Goal: Check status

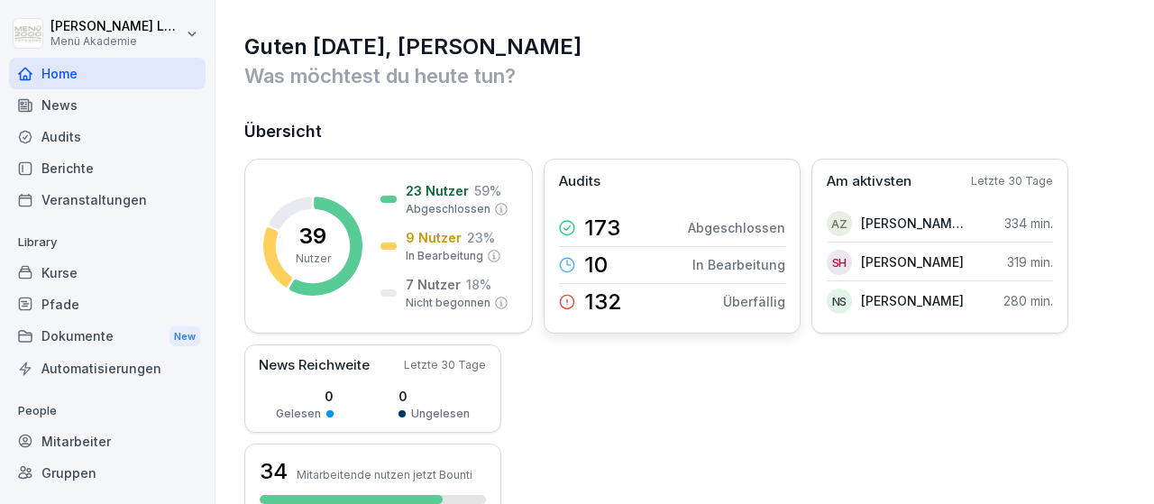
click at [741, 266] on p "In Bearbeitung" at bounding box center [739, 264] width 93 height 19
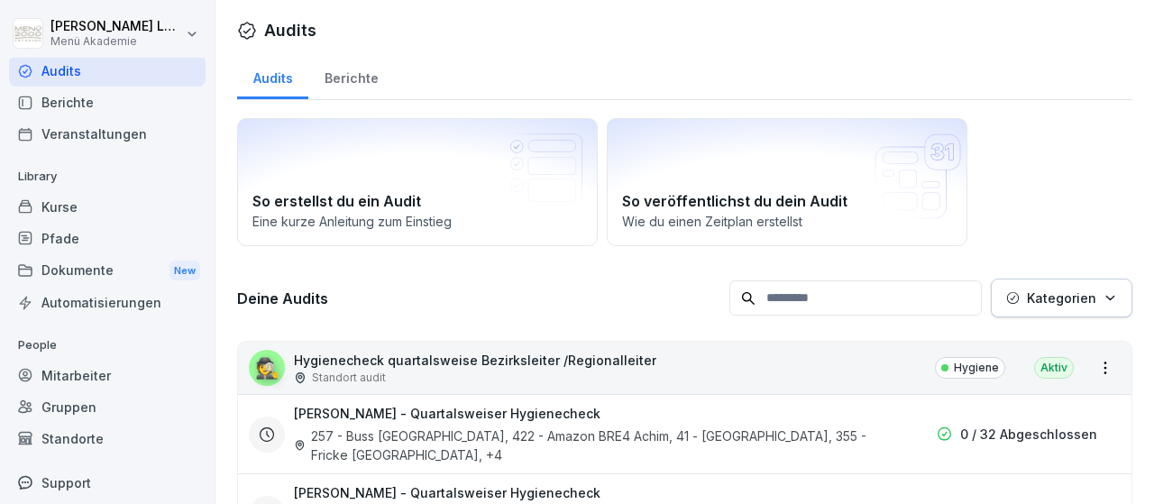
scroll to position [106, 0]
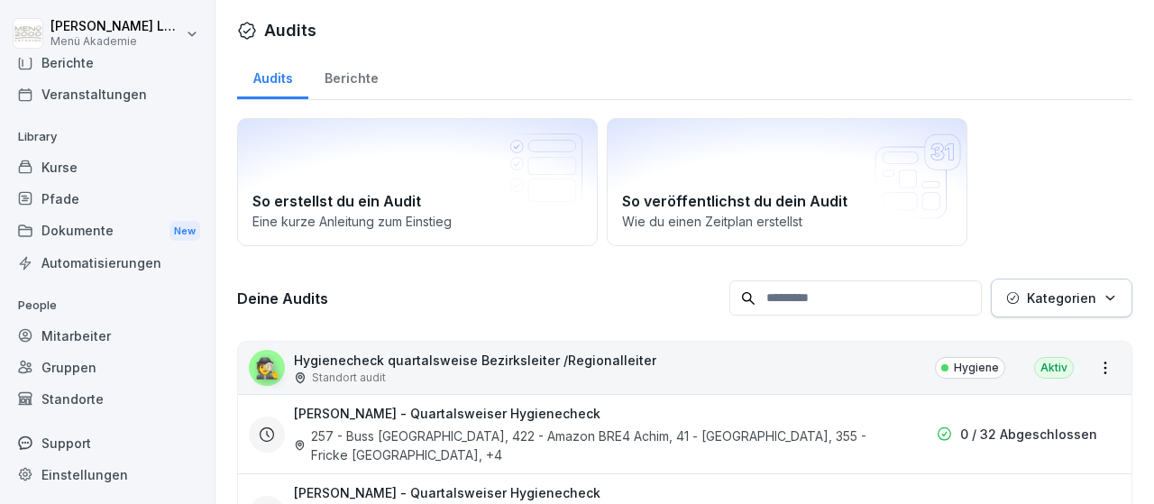
click at [113, 333] on div "Mitarbeiter" at bounding box center [107, 336] width 197 height 32
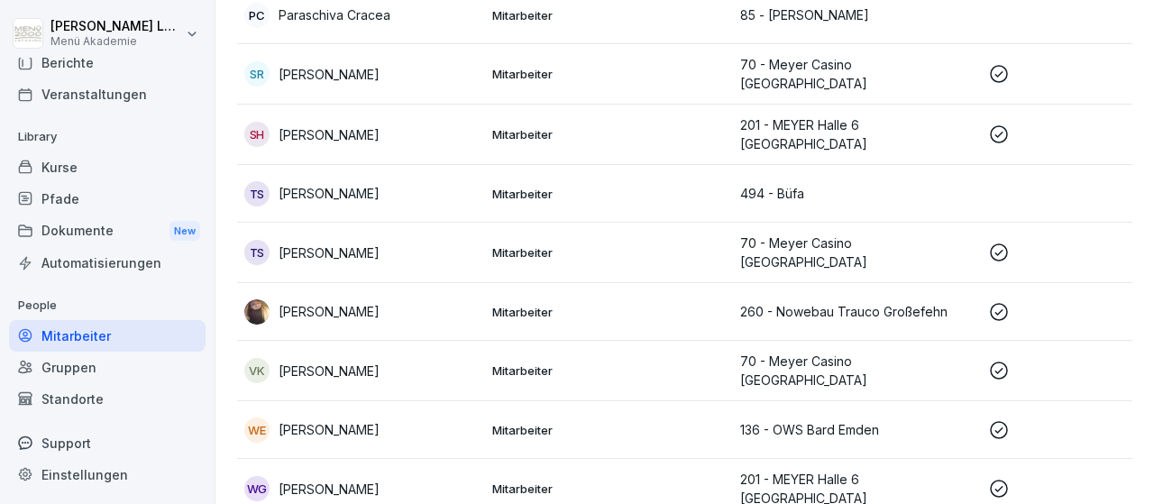
scroll to position [2130, 0]
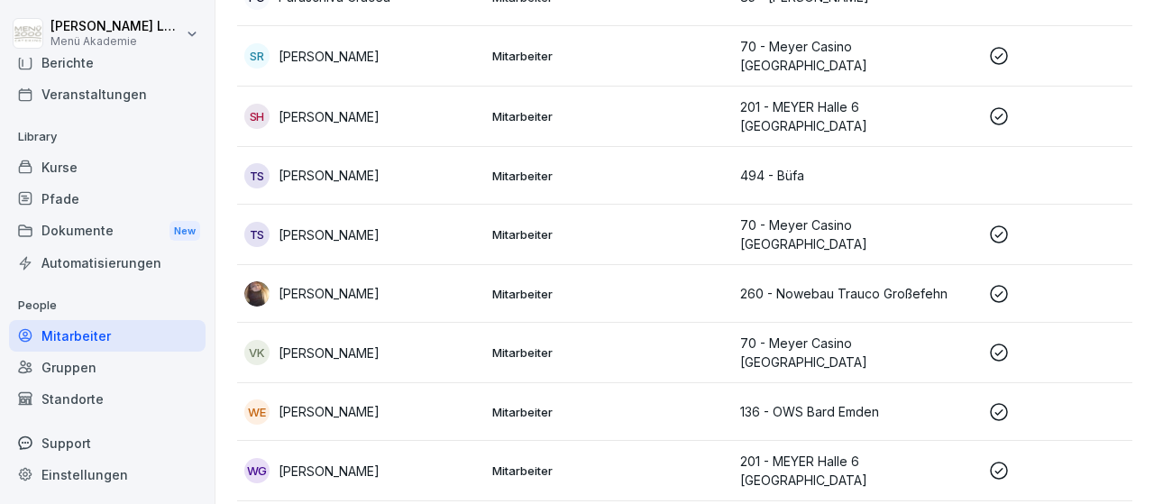
click at [380, 225] on p "[PERSON_NAME]" at bounding box center [329, 234] width 101 height 19
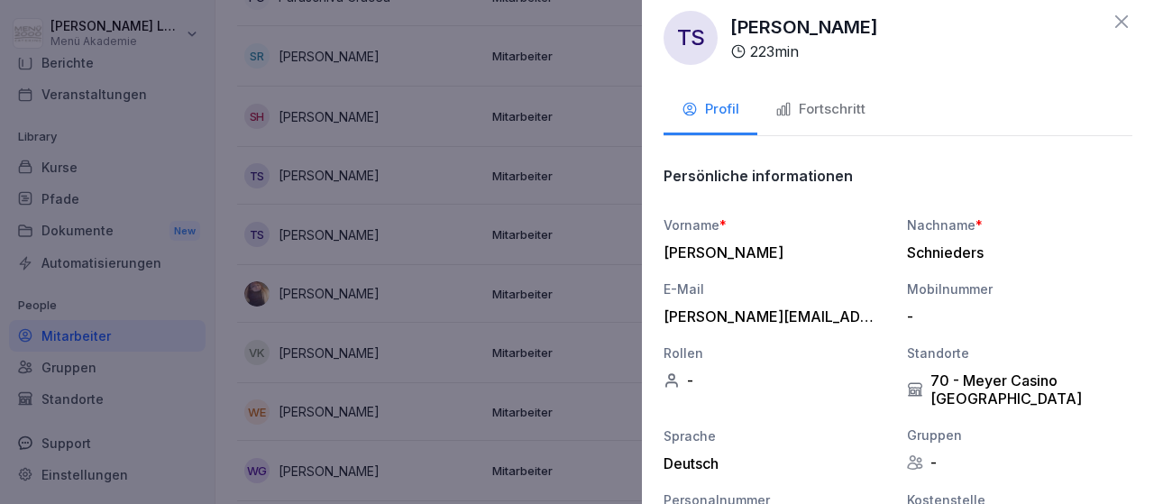
scroll to position [0, 0]
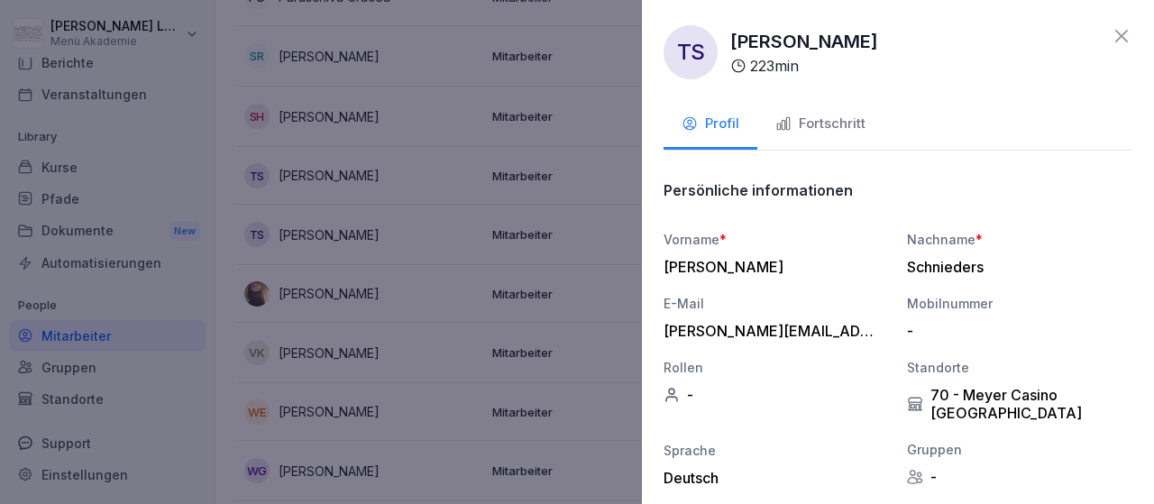
click at [851, 125] on div "Fortschritt" at bounding box center [820, 124] width 90 height 21
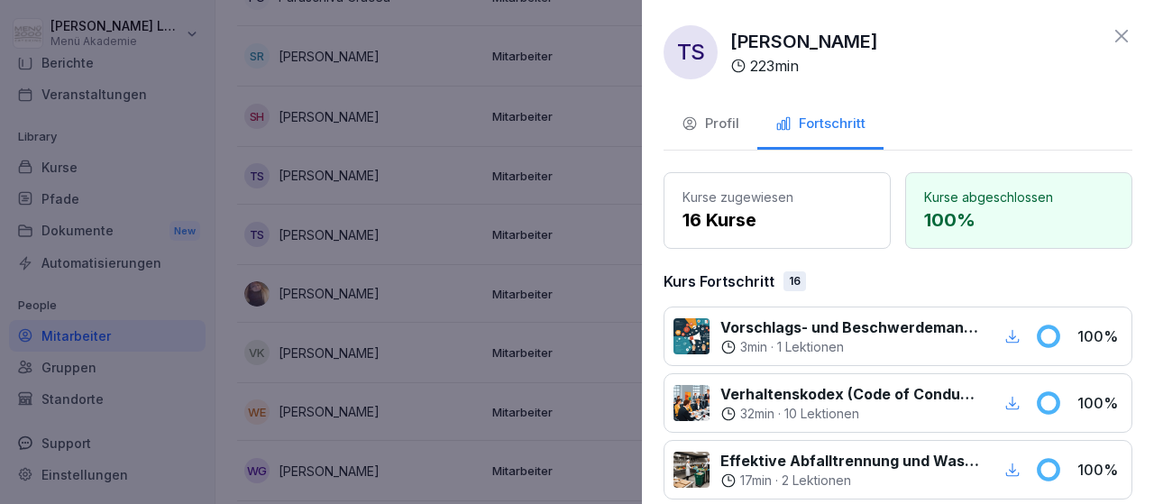
click at [1124, 28] on icon at bounding box center [1122, 36] width 22 height 22
